Goal: Information Seeking & Learning: Learn about a topic

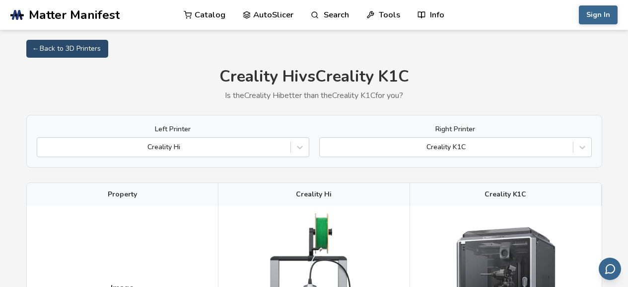
click at [51, 45] on link "← Back to 3D Printers" at bounding box center [67, 49] width 82 height 18
select select "**********"
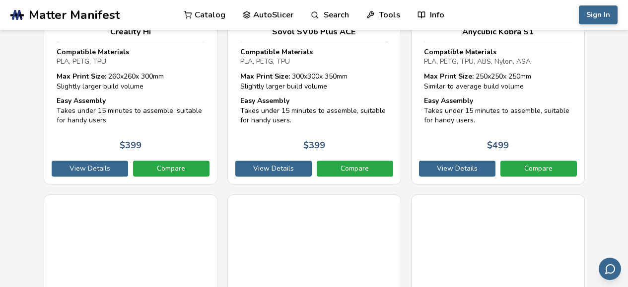
scroll to position [844, 0]
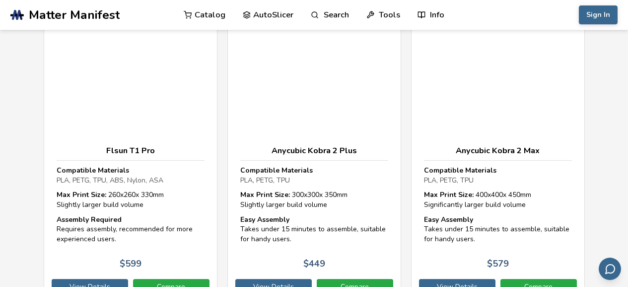
scroll to position [1541, 0]
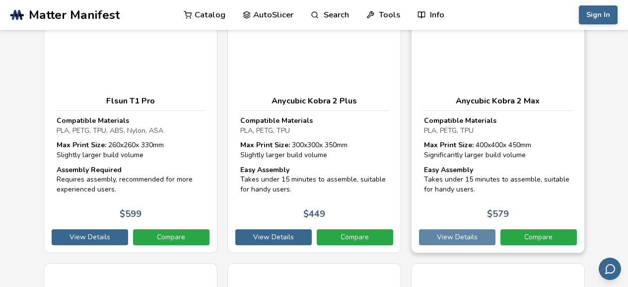
click at [470, 229] on link "View Details" at bounding box center [457, 237] width 76 height 16
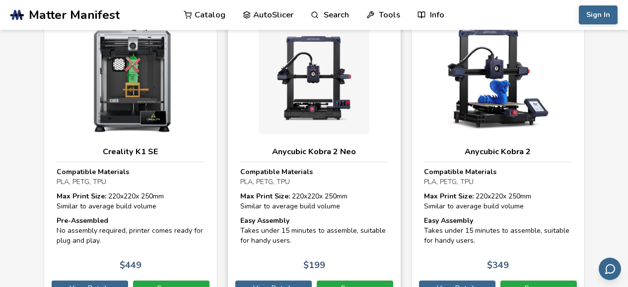
scroll to position [1739, 0]
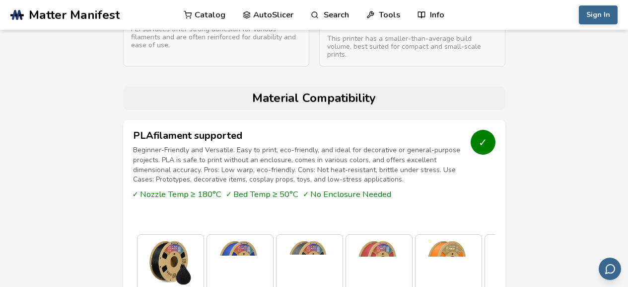
scroll to position [987, 0]
